Goal: Transaction & Acquisition: Purchase product/service

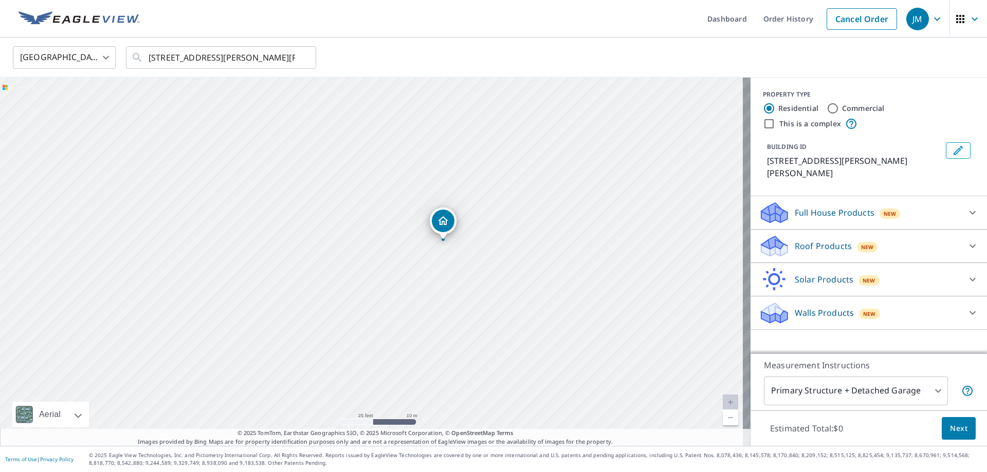
drag, startPoint x: 488, startPoint y: 231, endPoint x: 486, endPoint y: 372, distance: 140.8
click at [486, 372] on div "[STREET_ADDRESS][PERSON_NAME][PERSON_NAME]" at bounding box center [375, 262] width 750 height 368
drag, startPoint x: 447, startPoint y: 230, endPoint x: 273, endPoint y: 216, distance: 174.2
drag, startPoint x: 490, startPoint y: 292, endPoint x: 329, endPoint y: 193, distance: 188.8
click at [329, 193] on div "[STREET_ADDRESS][PERSON_NAME][PERSON_NAME]" at bounding box center [375, 262] width 750 height 368
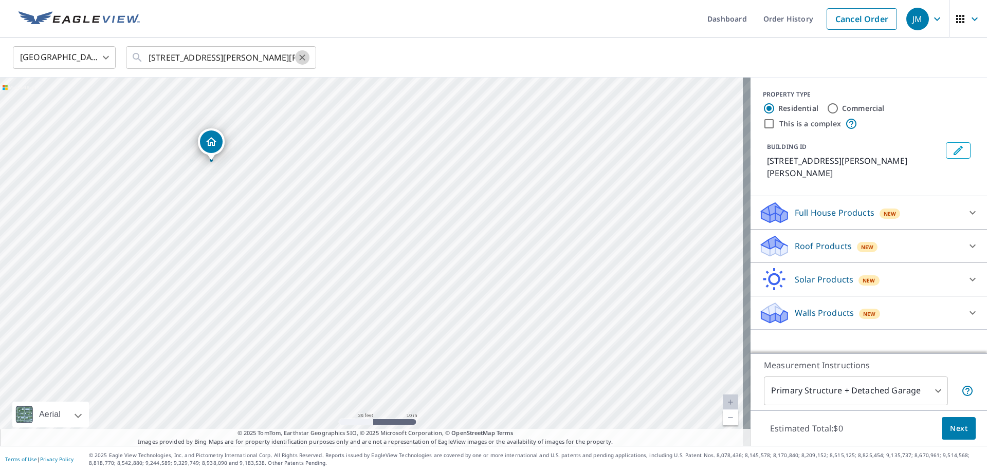
click at [305, 60] on icon "Clear" at bounding box center [302, 57] width 10 height 10
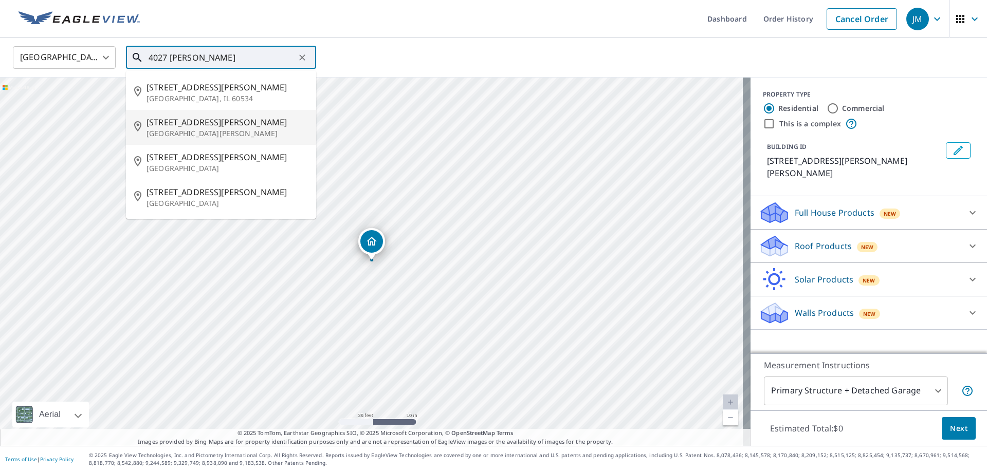
click at [178, 135] on p "[GEOGRAPHIC_DATA][PERSON_NAME]" at bounding box center [226, 133] width 161 height 10
type input "[STREET_ADDRESS][PERSON_NAME][PERSON_NAME]"
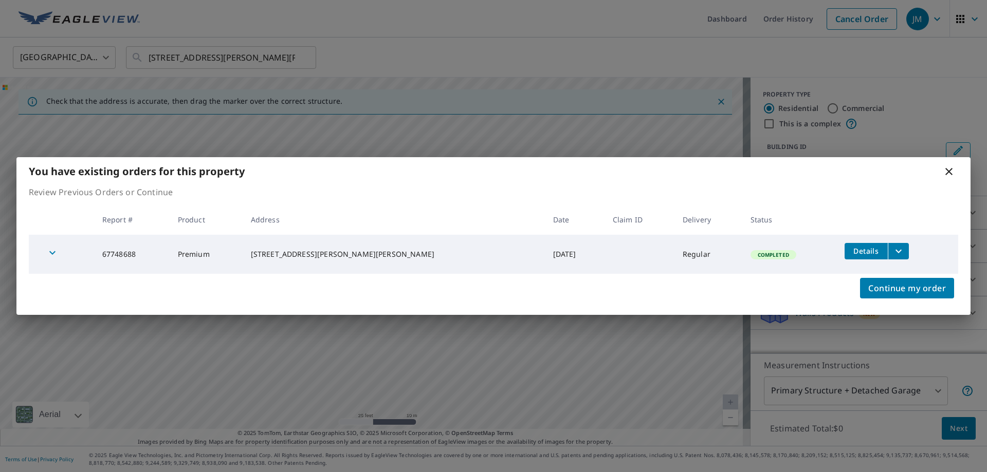
click at [949, 171] on icon at bounding box center [948, 171] width 7 height 7
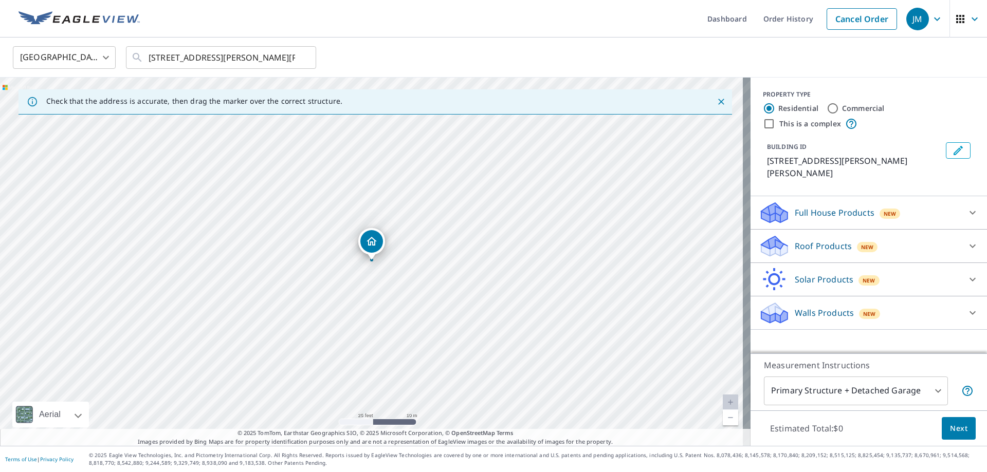
click at [718, 101] on icon "Close" at bounding box center [721, 102] width 6 height 6
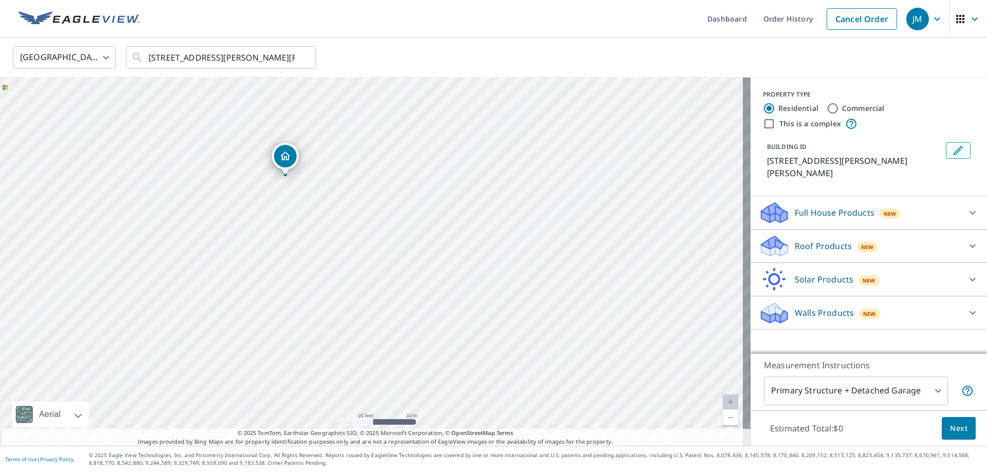
drag, startPoint x: 499, startPoint y: 211, endPoint x: 410, endPoint y: 120, distance: 126.8
click at [410, 120] on div "[STREET_ADDRESS][PERSON_NAME][PERSON_NAME]" at bounding box center [375, 262] width 750 height 368
drag, startPoint x: 246, startPoint y: 117, endPoint x: 67, endPoint y: 207, distance: 200.4
drag, startPoint x: 514, startPoint y: 247, endPoint x: 368, endPoint y: 143, distance: 179.0
click at [368, 143] on div "[STREET_ADDRESS][PERSON_NAME][PERSON_NAME]" at bounding box center [375, 262] width 750 height 368
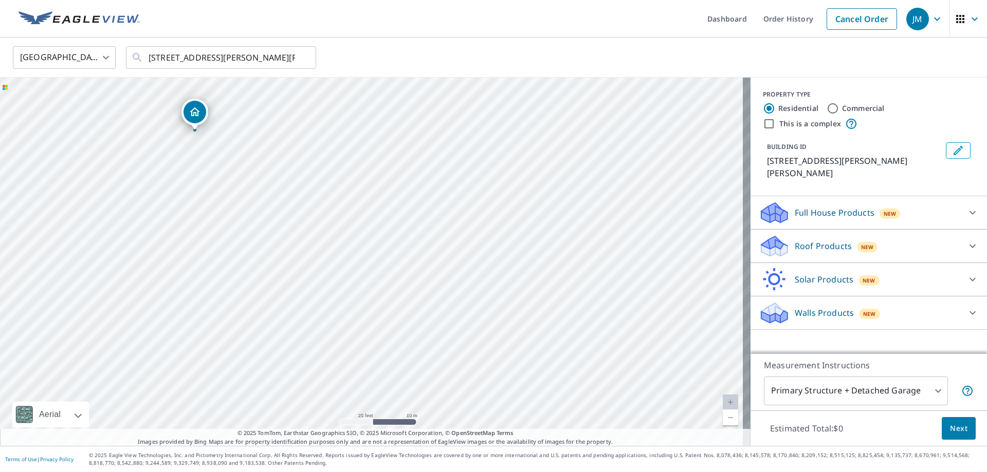
drag, startPoint x: 380, startPoint y: 146, endPoint x: 349, endPoint y: 120, distance: 40.4
click at [349, 120] on div "[STREET_ADDRESS][PERSON_NAME][PERSON_NAME]" at bounding box center [375, 262] width 750 height 368
drag, startPoint x: 383, startPoint y: 151, endPoint x: 392, endPoint y: 135, distance: 17.5
click at [392, 135] on div "[STREET_ADDRESS][PERSON_NAME][PERSON_NAME]" at bounding box center [375, 262] width 750 height 368
click at [534, 368] on div "[STREET_ADDRESS][PERSON_NAME][PERSON_NAME]" at bounding box center [375, 262] width 750 height 368
